Goal: Navigation & Orientation: Find specific page/section

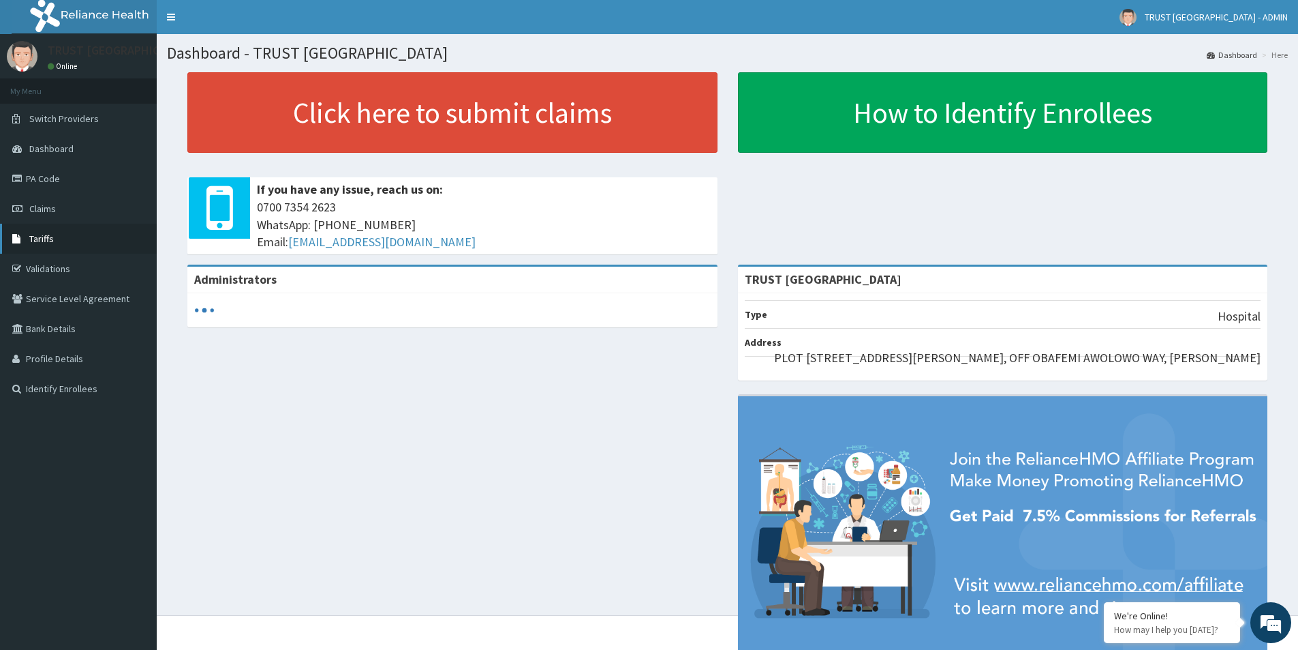
click at [58, 241] on link "Tariffs" at bounding box center [78, 239] width 157 height 30
click at [64, 186] on link "PA Code" at bounding box center [78, 179] width 157 height 30
